Goal: Task Accomplishment & Management: Manage account settings

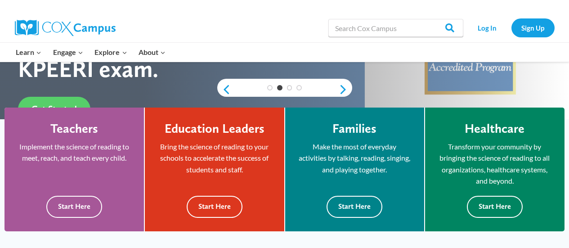
scroll to position [216, 0]
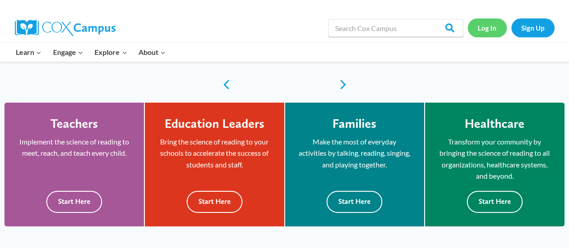
click at [485, 34] on link "Log In" at bounding box center [486, 27] width 39 height 18
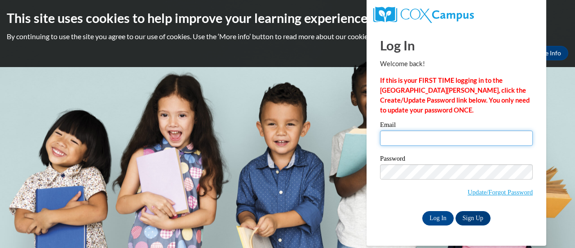
click at [444, 138] on input "Email" at bounding box center [456, 137] width 153 height 15
type input "[EMAIL_ADDRESS][DOMAIN_NAME]"
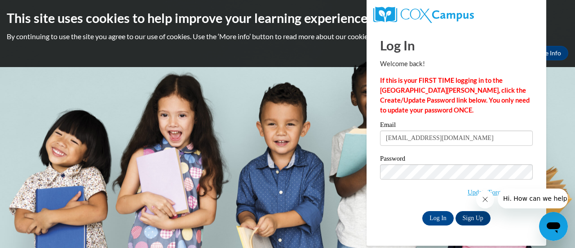
click at [350, 133] on body "This site uses cookies to help improve your learning experience. By continuing …" at bounding box center [287, 124] width 575 height 248
click at [446, 217] on input "Log In" at bounding box center [437, 218] width 31 height 14
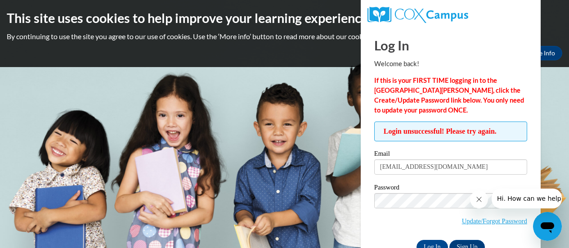
click at [479, 200] on icon "Close message from company" at bounding box center [478, 199] width 4 height 4
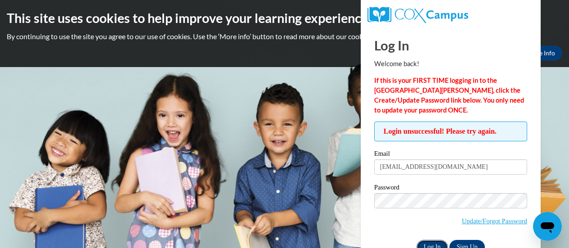
click at [434, 244] on input "Log In" at bounding box center [431, 247] width 31 height 14
click at [357, 171] on body "This site uses cookies to help improve your learning experience. By continuing …" at bounding box center [284, 124] width 569 height 248
click at [342, 176] on body "This site uses cookies to help improve your learning experience. By continuing …" at bounding box center [284, 124] width 569 height 248
click at [429, 240] on input "Log In" at bounding box center [431, 247] width 31 height 14
